Goal: Task Accomplishment & Management: Complete application form

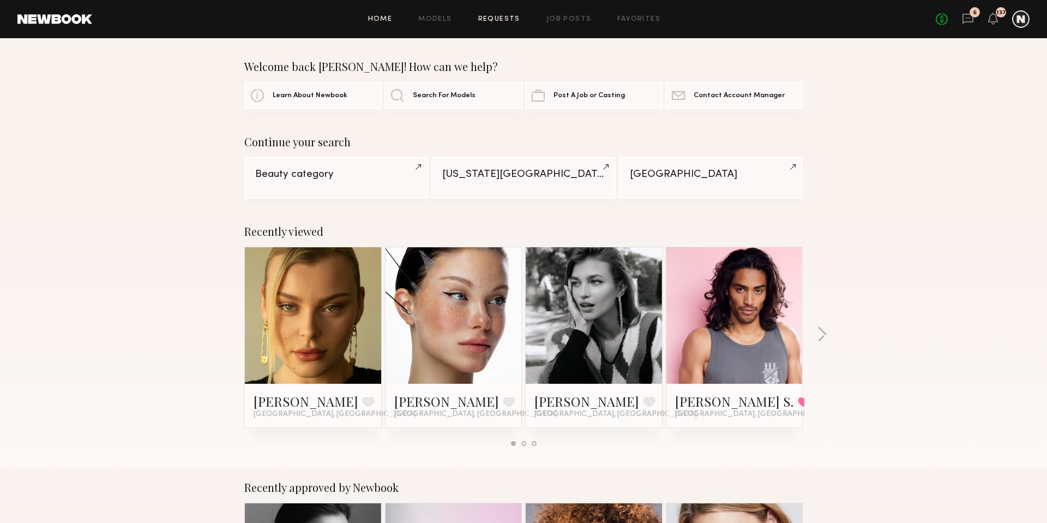
click at [491, 20] on link "Requests" at bounding box center [499, 19] width 42 height 7
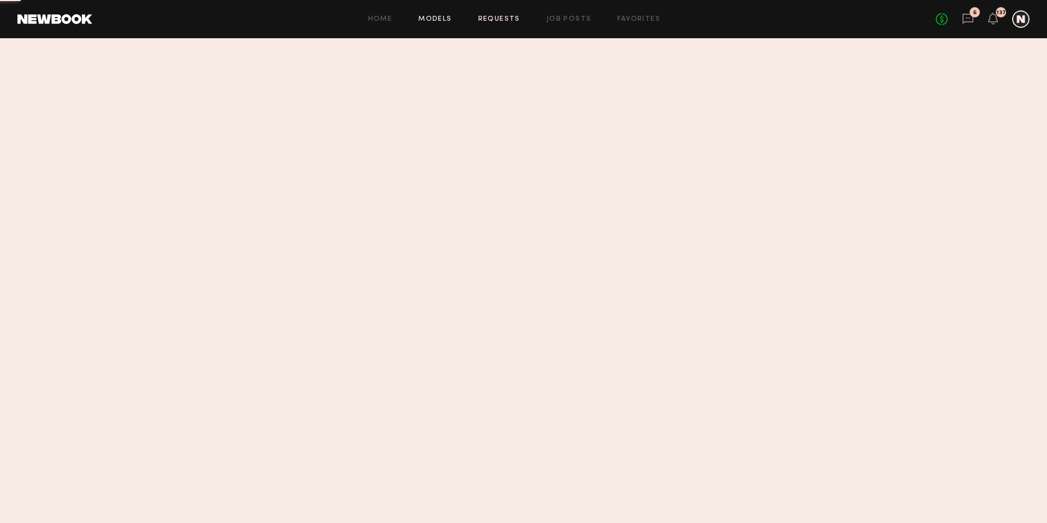
click at [428, 17] on link "Models" at bounding box center [434, 19] width 33 height 7
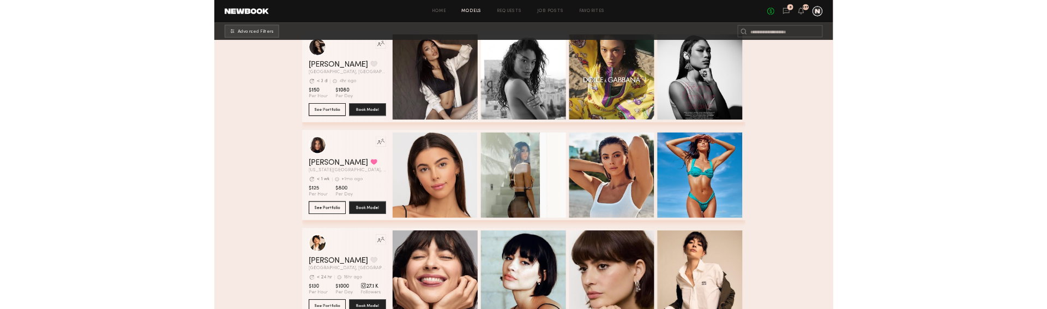
scroll to position [200, 0]
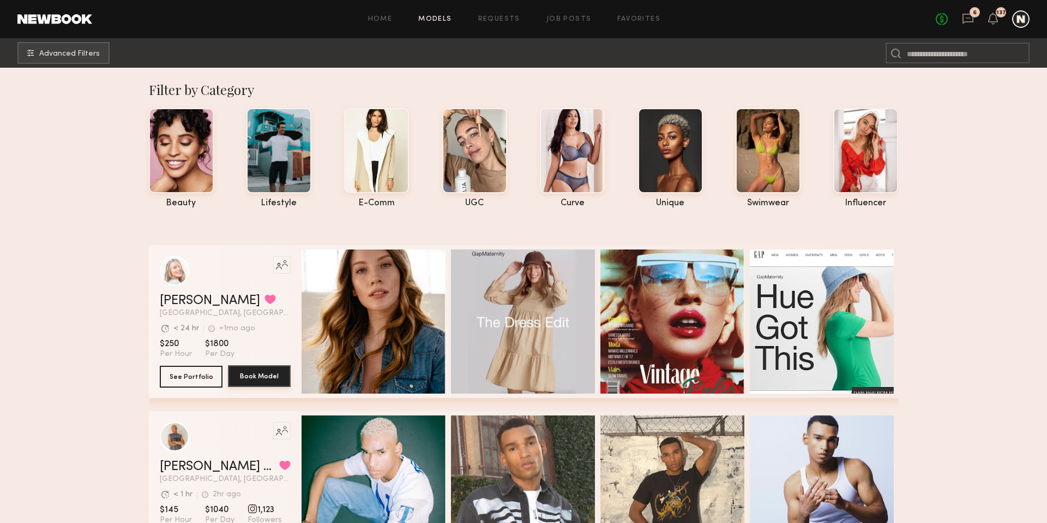
click at [234, 308] on button "Book Model" at bounding box center [259, 376] width 63 height 22
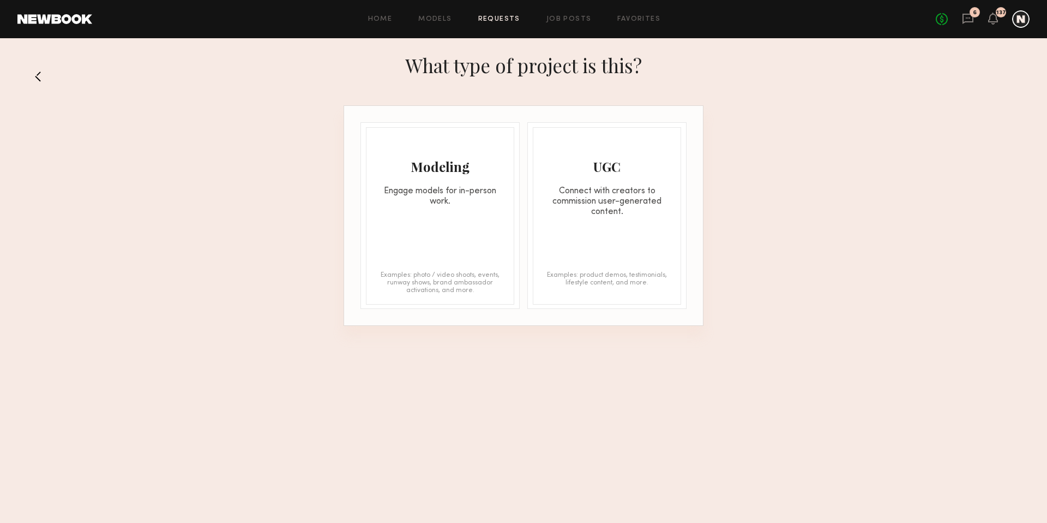
click at [452, 218] on div "Modeling Engage models for in-person work. Examples: photo / video shoots, even…" at bounding box center [440, 215] width 148 height 177
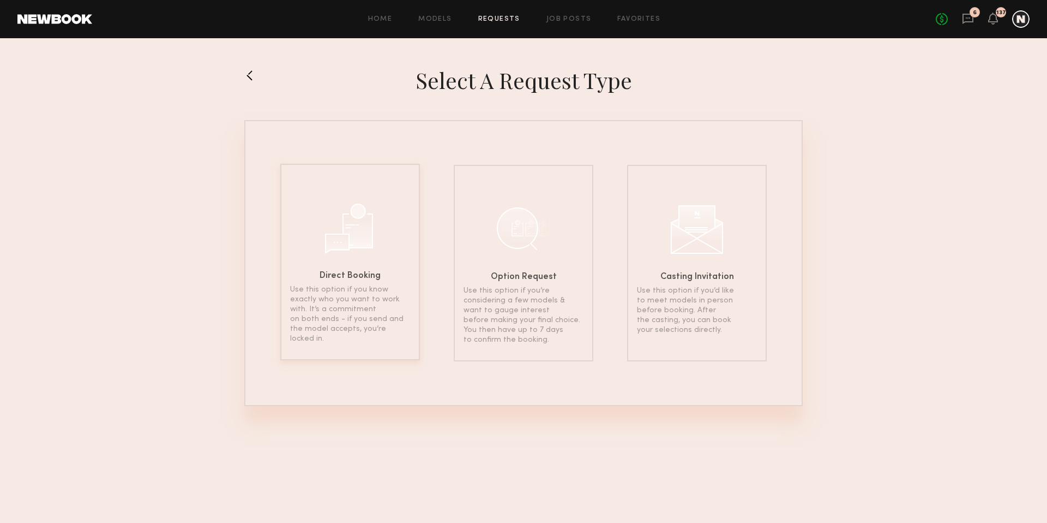
click at [343, 259] on div "Direct Booking Use this option if you know exactly who you want to work with. I…" at bounding box center [350, 262] width 140 height 196
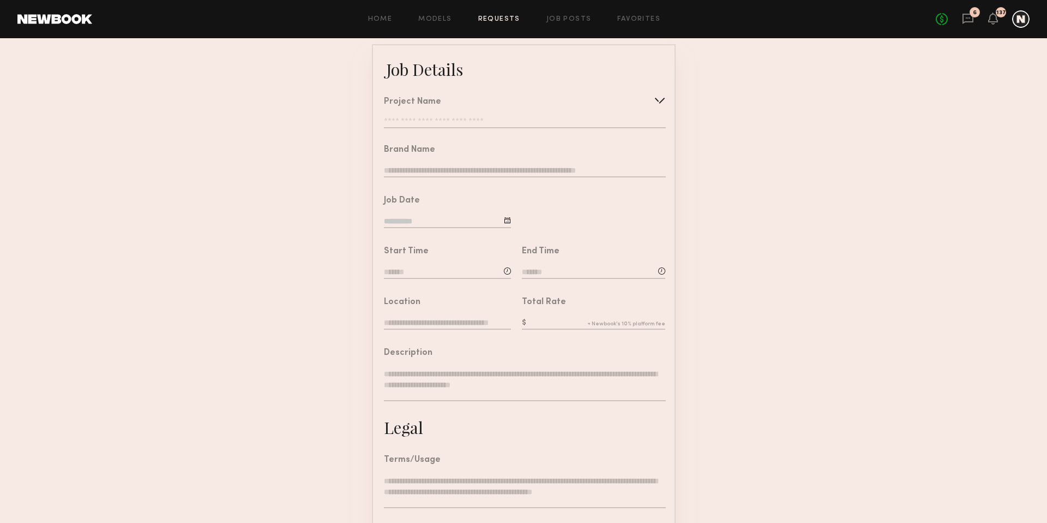
scroll to position [63, 0]
click at [464, 165] on input "text" at bounding box center [524, 168] width 281 height 12
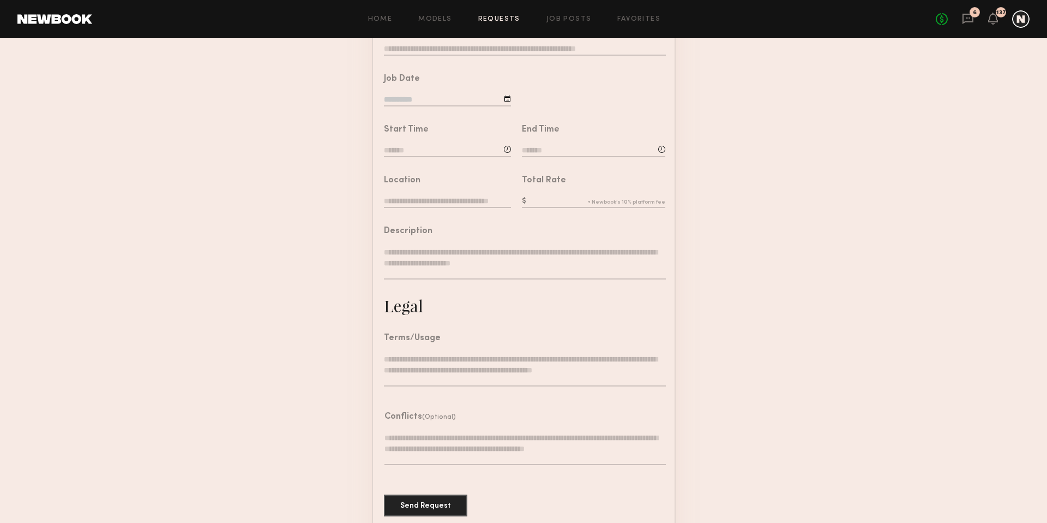
scroll to position [197, 0]
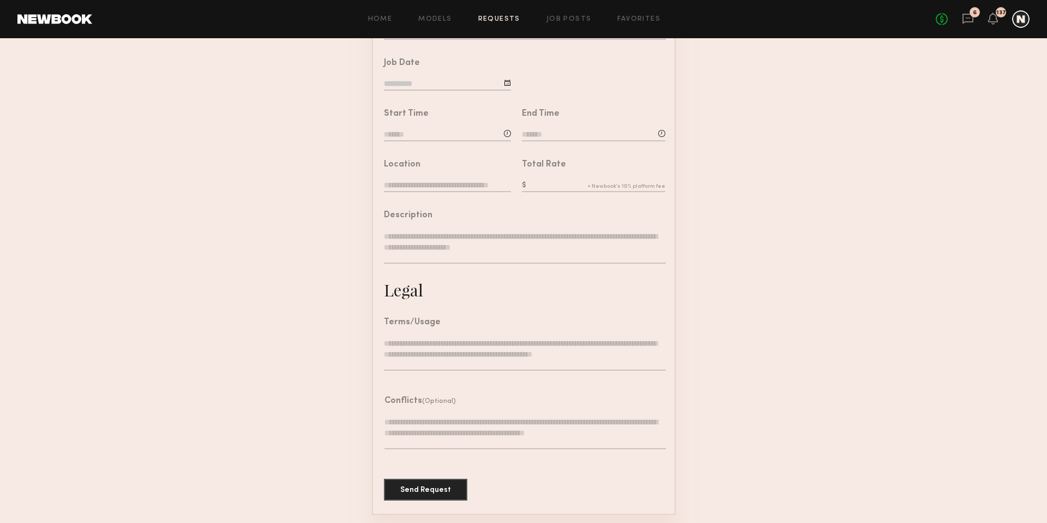
click at [417, 308] on textarea at bounding box center [525, 432] width 281 height 33
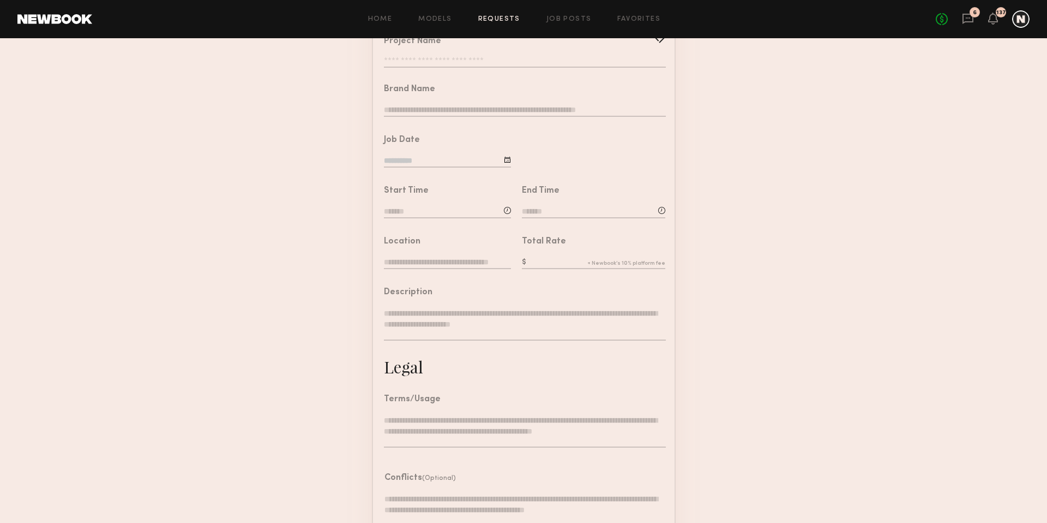
scroll to position [110, 0]
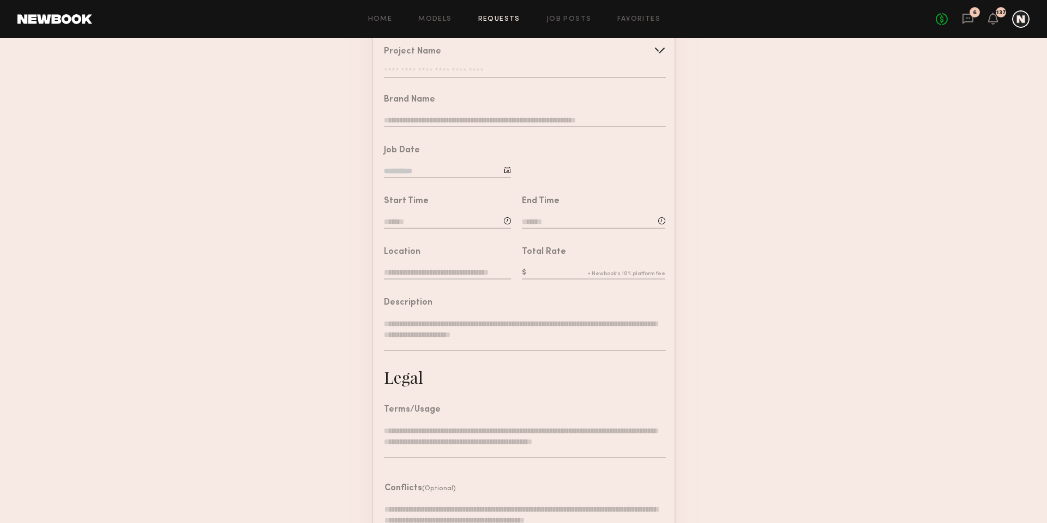
click at [474, 308] on textarea at bounding box center [524, 334] width 281 height 33
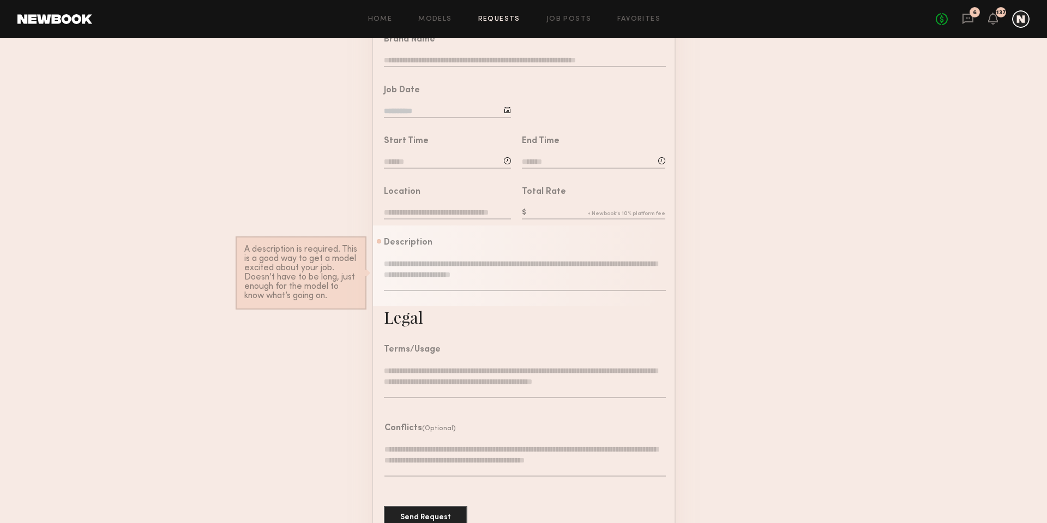
scroll to position [197, 0]
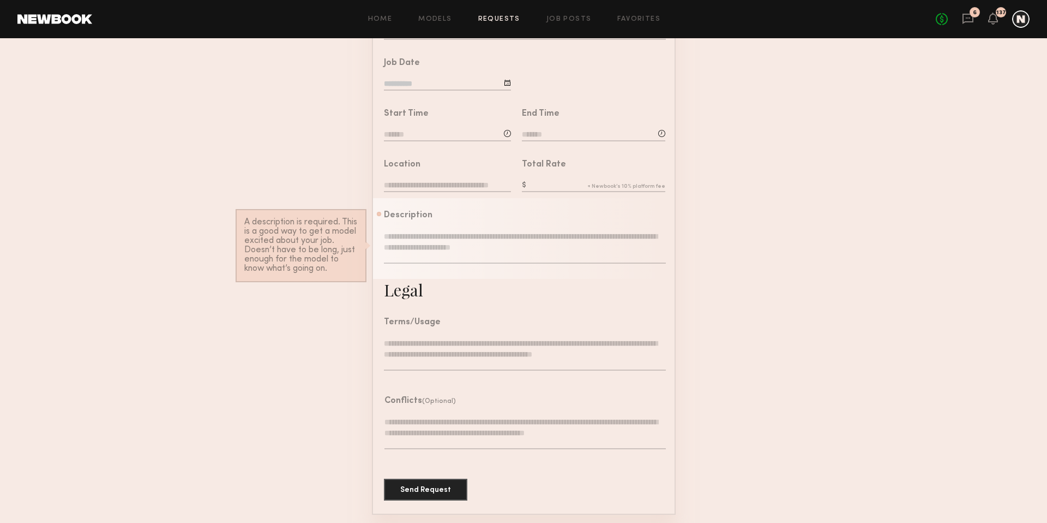
click at [561, 308] on div "Terms/Usage" at bounding box center [519, 345] width 293 height 81
click at [465, 240] on textarea at bounding box center [524, 247] width 281 height 33
drag, startPoint x: 389, startPoint y: 267, endPoint x: 633, endPoint y: 266, distance: 243.8
click at [633, 266] on div at bounding box center [524, 253] width 281 height 44
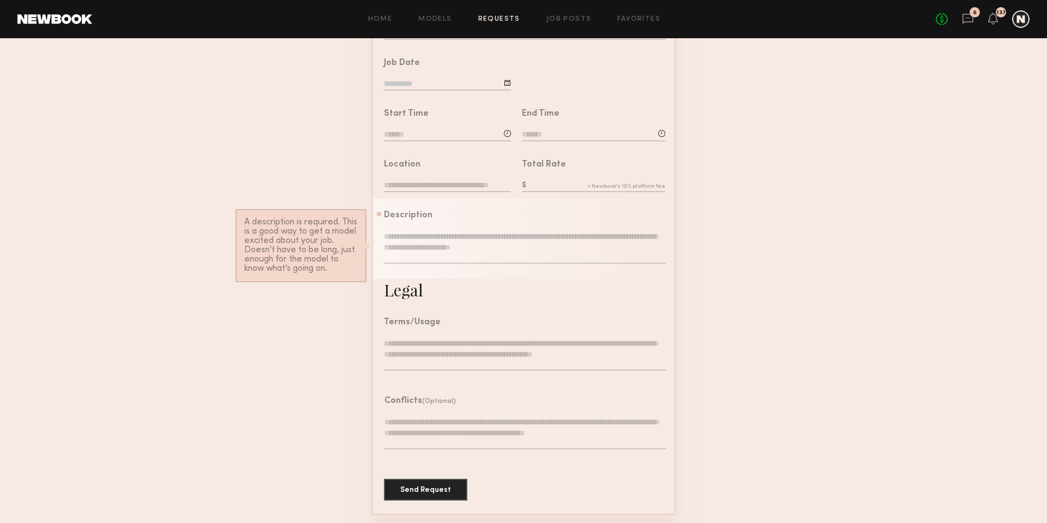
click at [451, 238] on textarea at bounding box center [524, 247] width 281 height 33
type textarea "*"
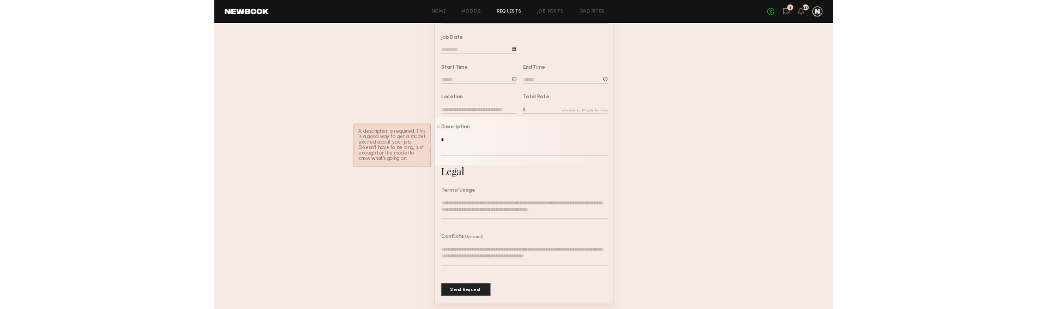
scroll to position [188, 0]
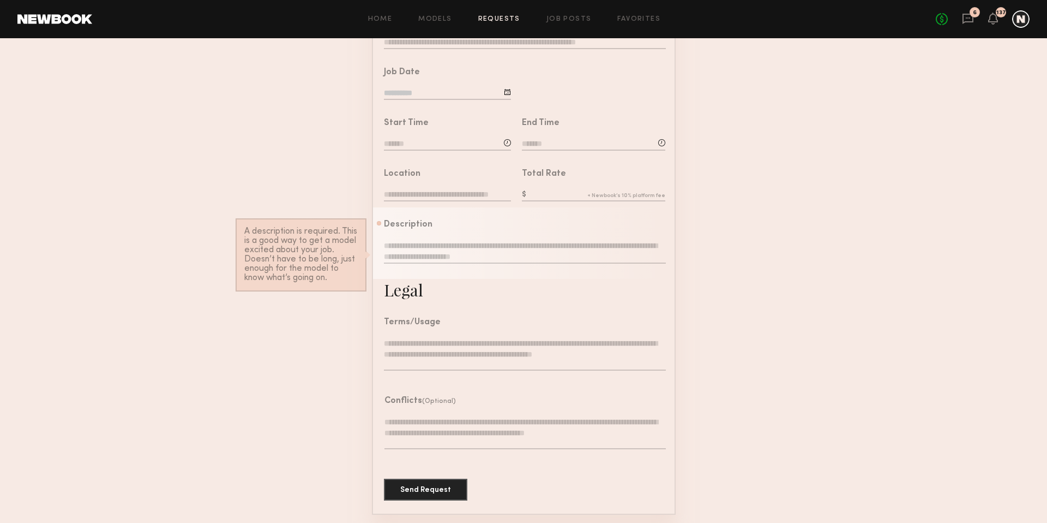
type textarea "*"
click at [434, 308] on textarea at bounding box center [524, 354] width 281 height 33
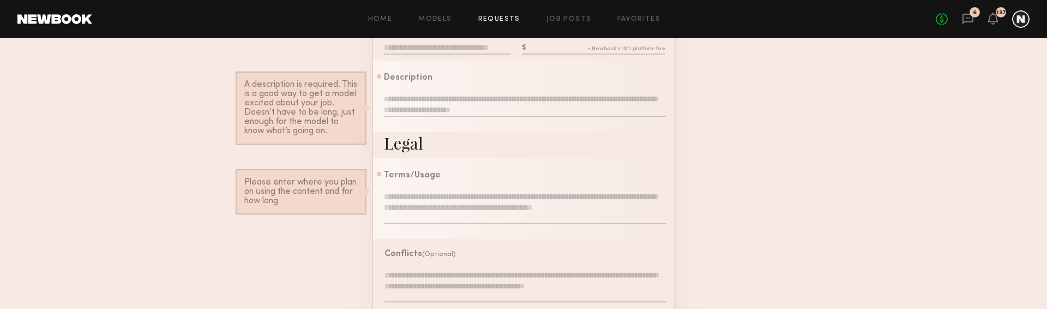
scroll to position [383, 0]
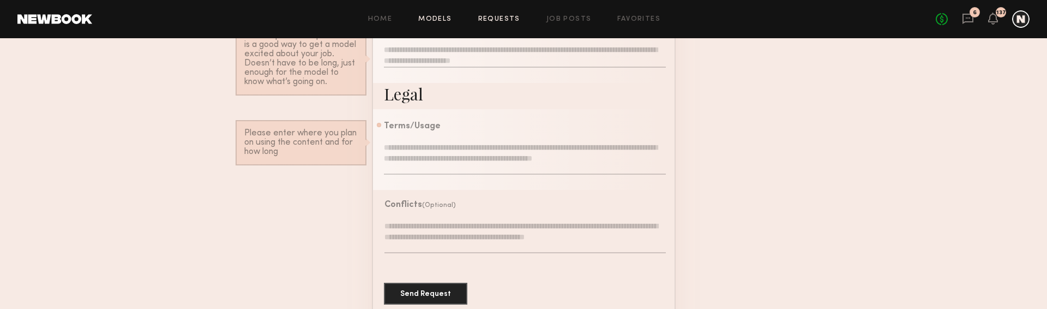
click at [439, 16] on link "Models" at bounding box center [434, 19] width 33 height 7
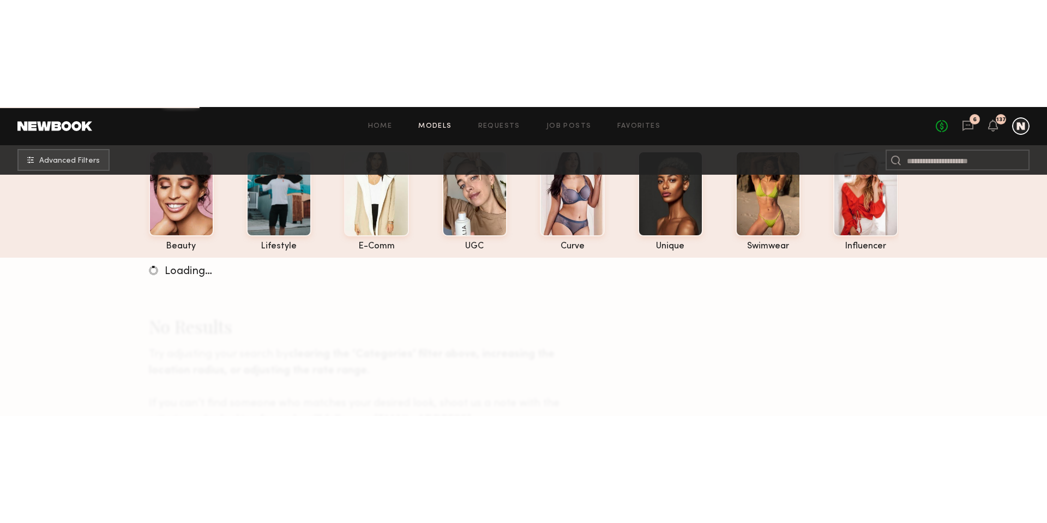
scroll to position [124, 0]
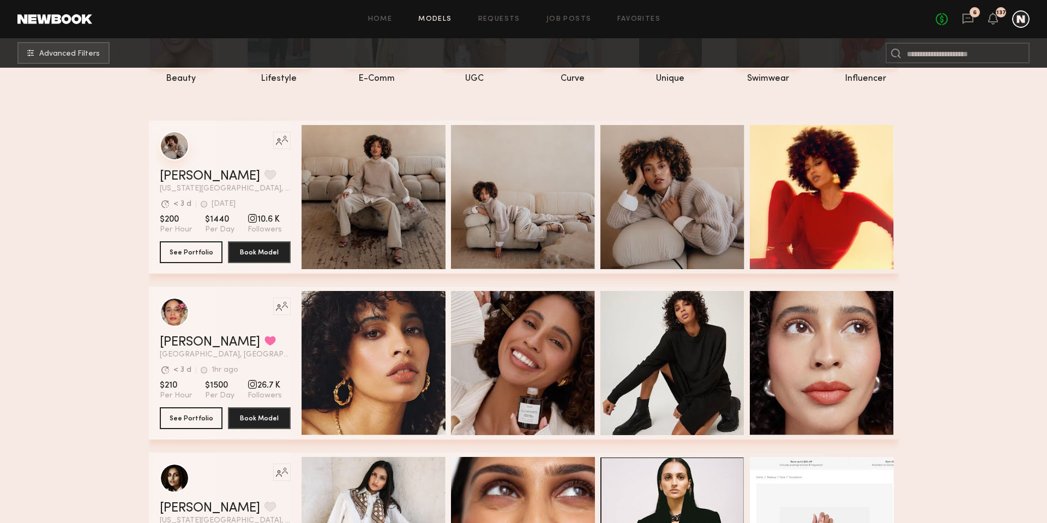
click at [178, 146] on div "grid" at bounding box center [174, 145] width 29 height 29
